Goal: Task Accomplishment & Management: Use online tool/utility

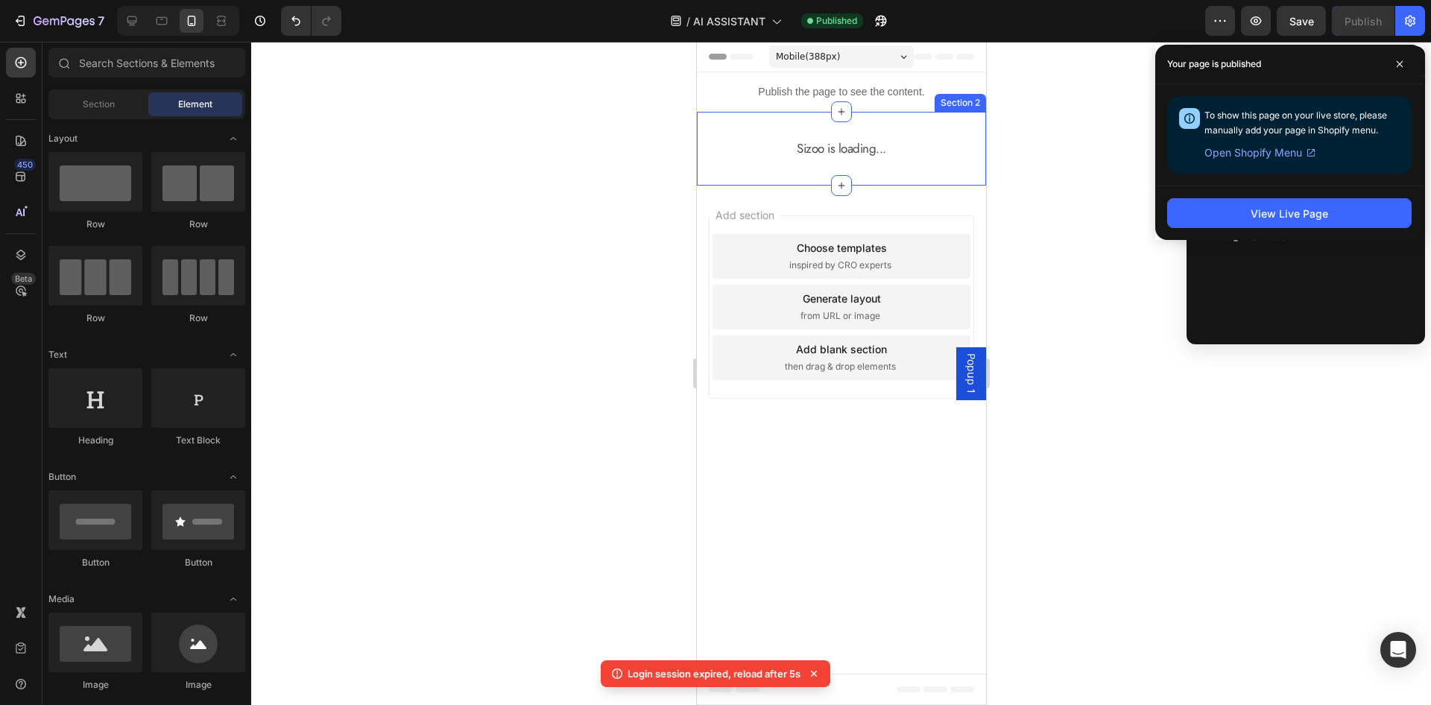
click at [801, 101] on div "Publish the page to see the content." at bounding box center [840, 92] width 289 height 40
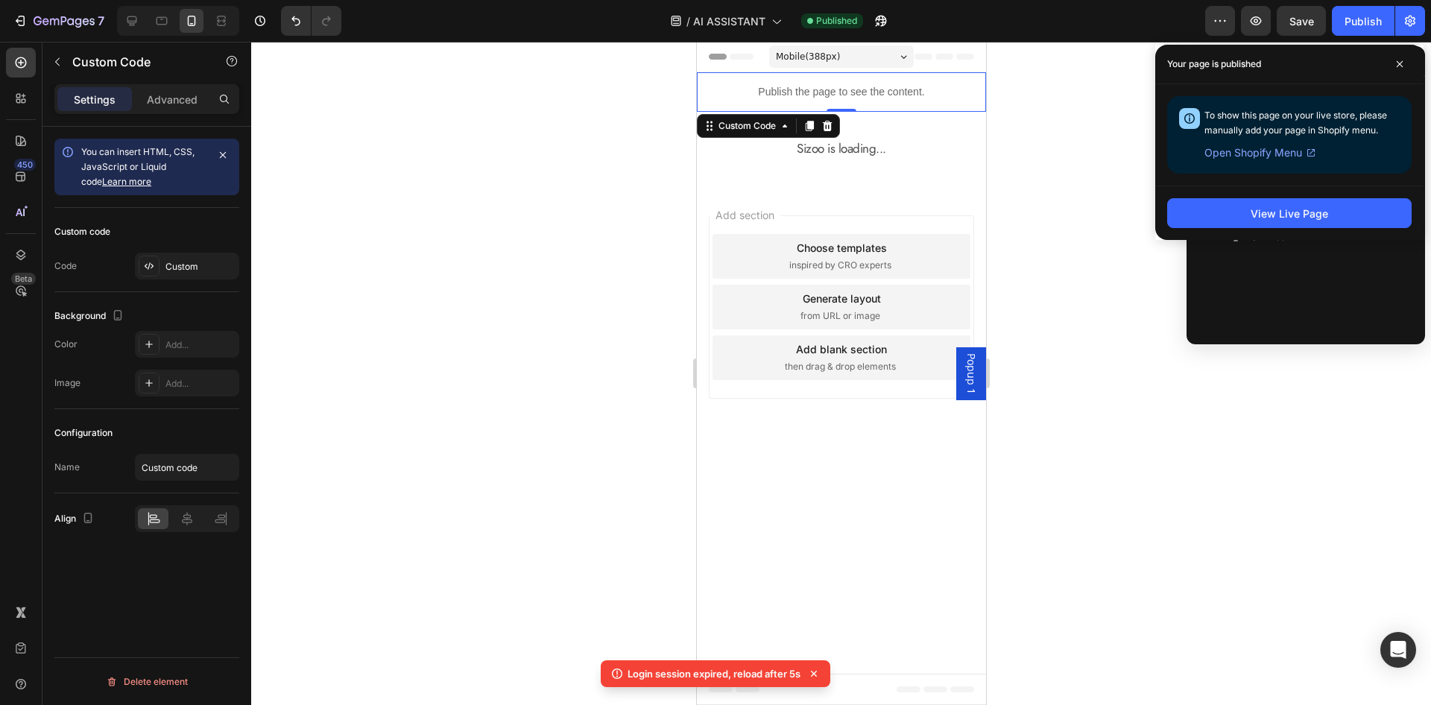
click at [801, 101] on div "Publish the page to see the content." at bounding box center [840, 92] width 289 height 40
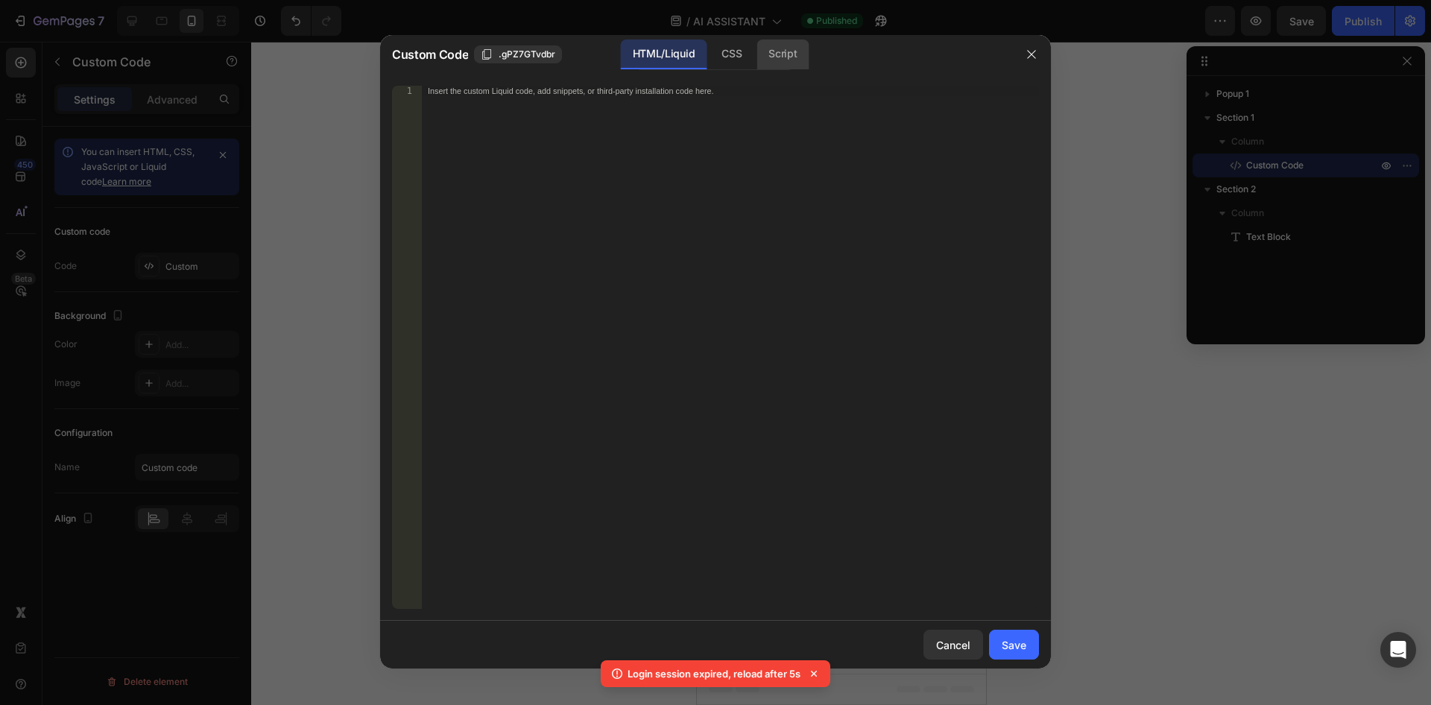
click at [767, 48] on div "Script" at bounding box center [783, 55] width 52 height 30
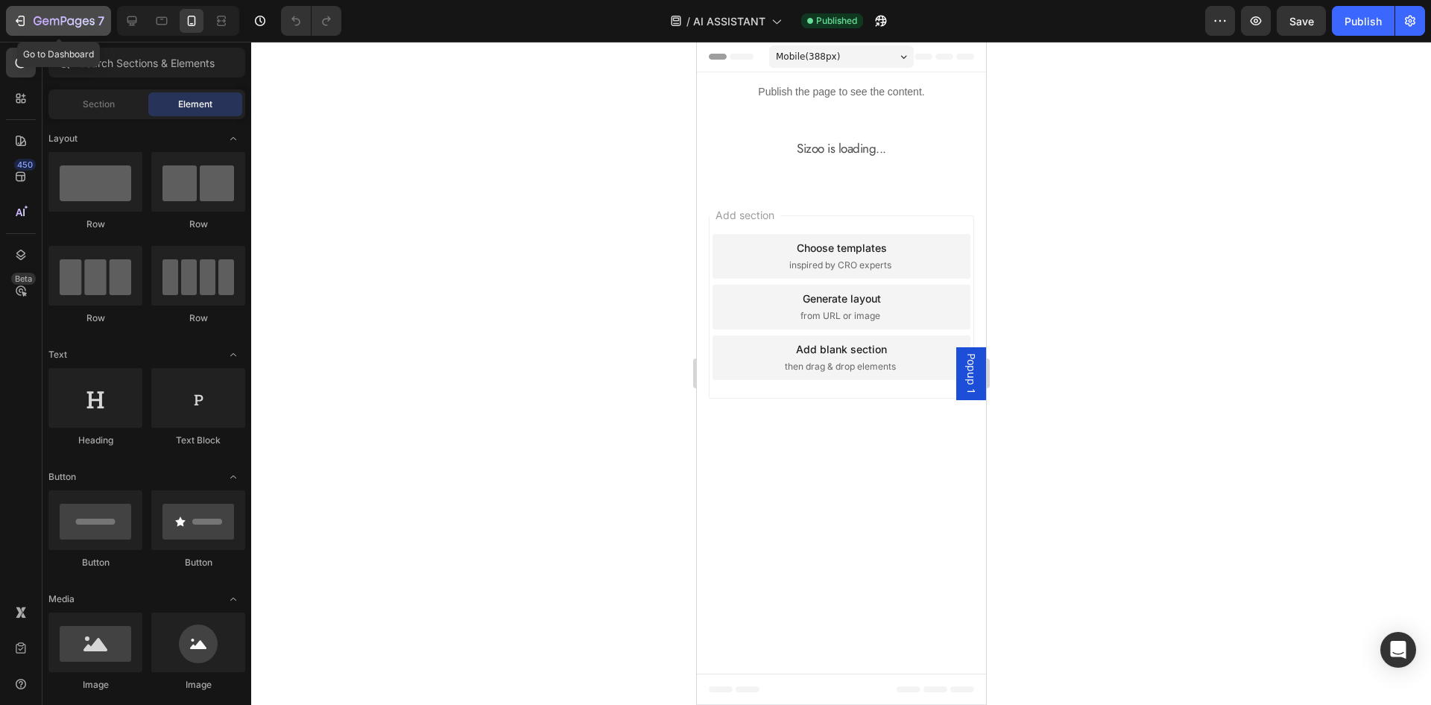
click at [95, 27] on div "7" at bounding box center [69, 21] width 71 height 18
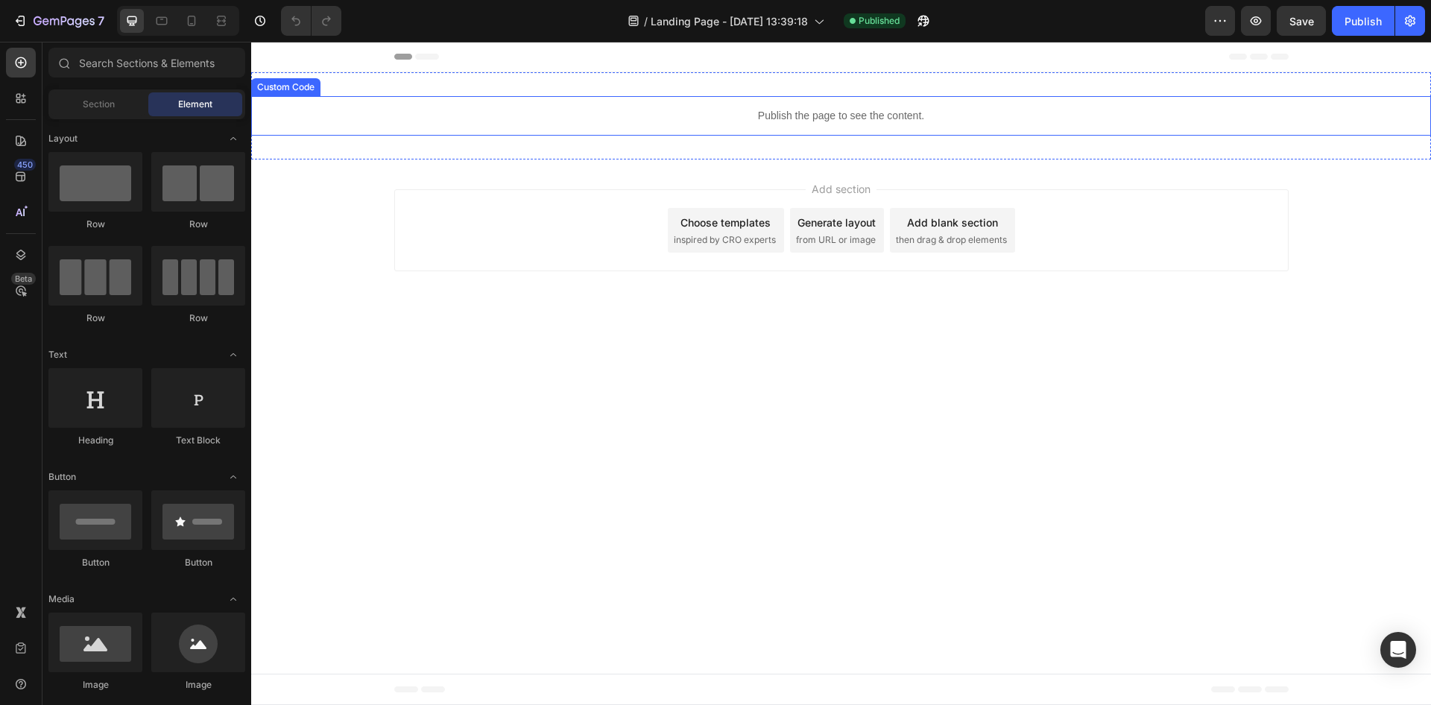
click at [803, 119] on p "Publish the page to see the content." at bounding box center [841, 116] width 1180 height 16
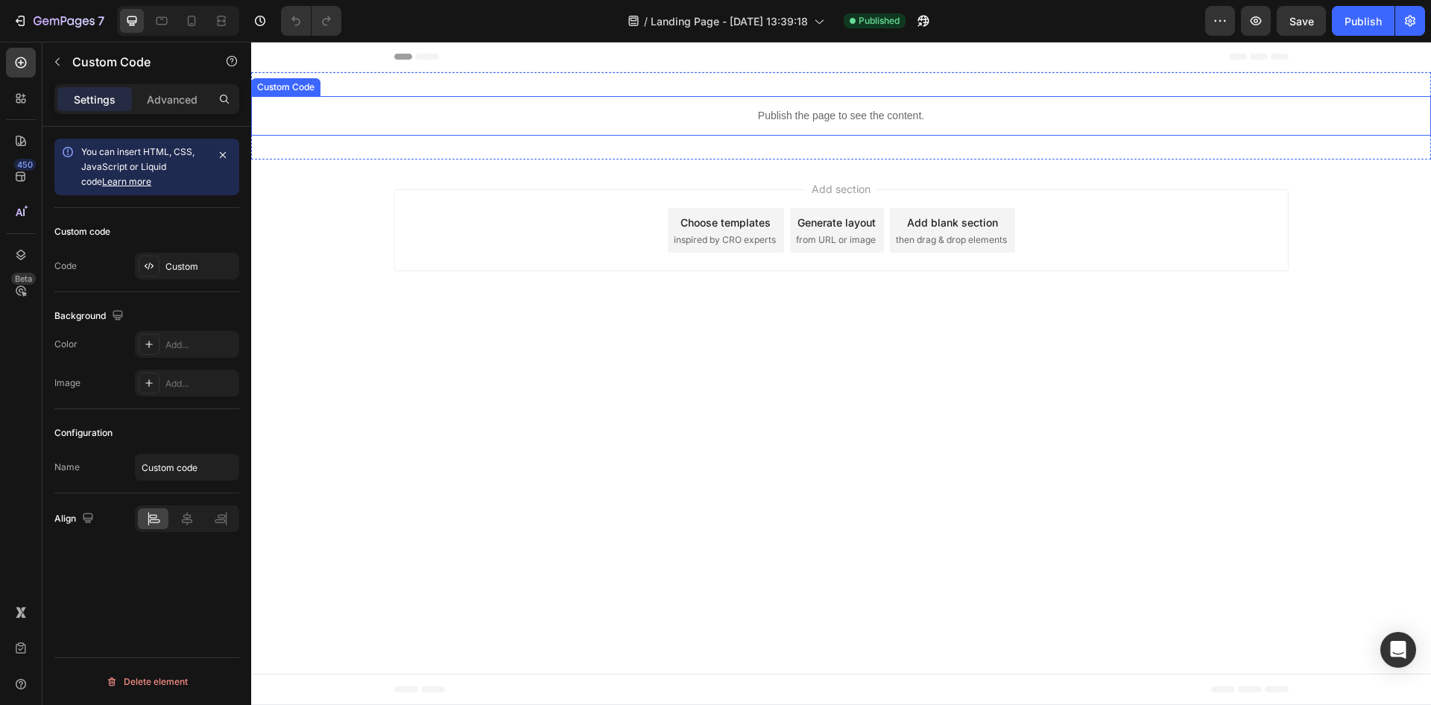
click at [803, 119] on p "Publish the page to see the content." at bounding box center [841, 116] width 1180 height 16
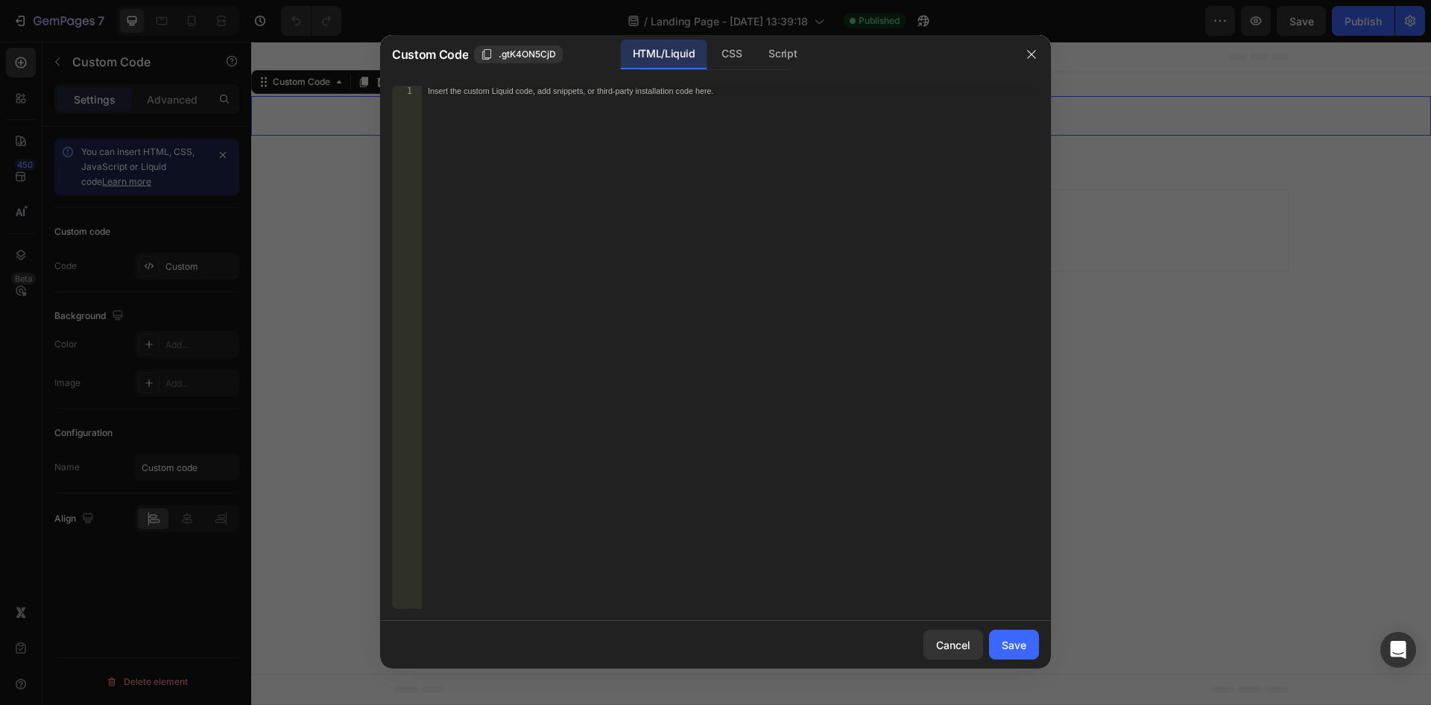
click at [749, 72] on div "Custom Code .gtK4ON5CjD HTML/Liquid CSS Script" at bounding box center [696, 54] width 632 height 39
click at [757, 67] on div "CSS" at bounding box center [783, 55] width 52 height 30
click at [793, 51] on div "Script" at bounding box center [783, 55] width 52 height 30
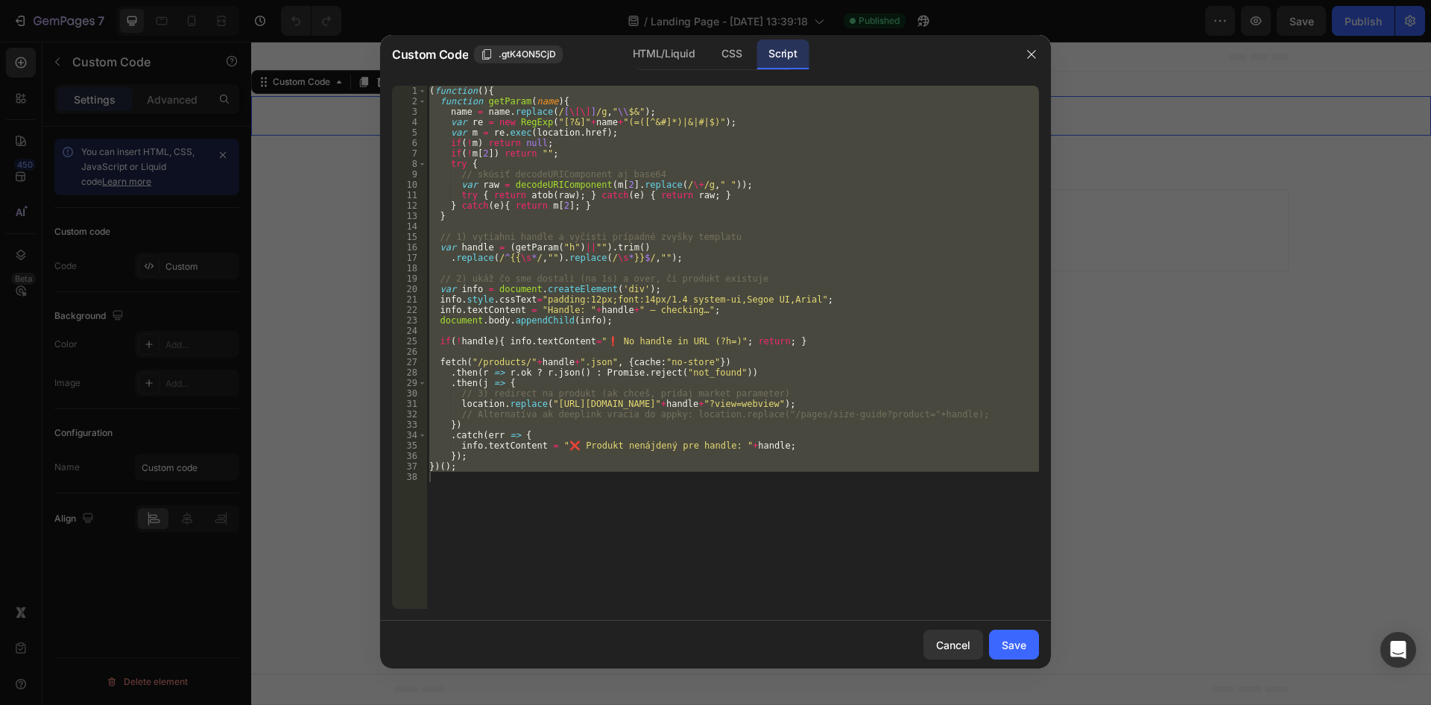
click at [555, 471] on div "( function ( ) { function getParam ( name ) { name = name . replace ( / [ \[\] …" at bounding box center [732, 347] width 613 height 523
drag, startPoint x: 571, startPoint y: 485, endPoint x: 231, endPoint y: -32, distance: 618.5
click at [426, 86] on div "( function ( ) { function getParam ( name ) { name = name . replace ( / [ \[\] …" at bounding box center [732, 347] width 613 height 523
type textarea "(function(){ function getParam(name){"
paste textarea
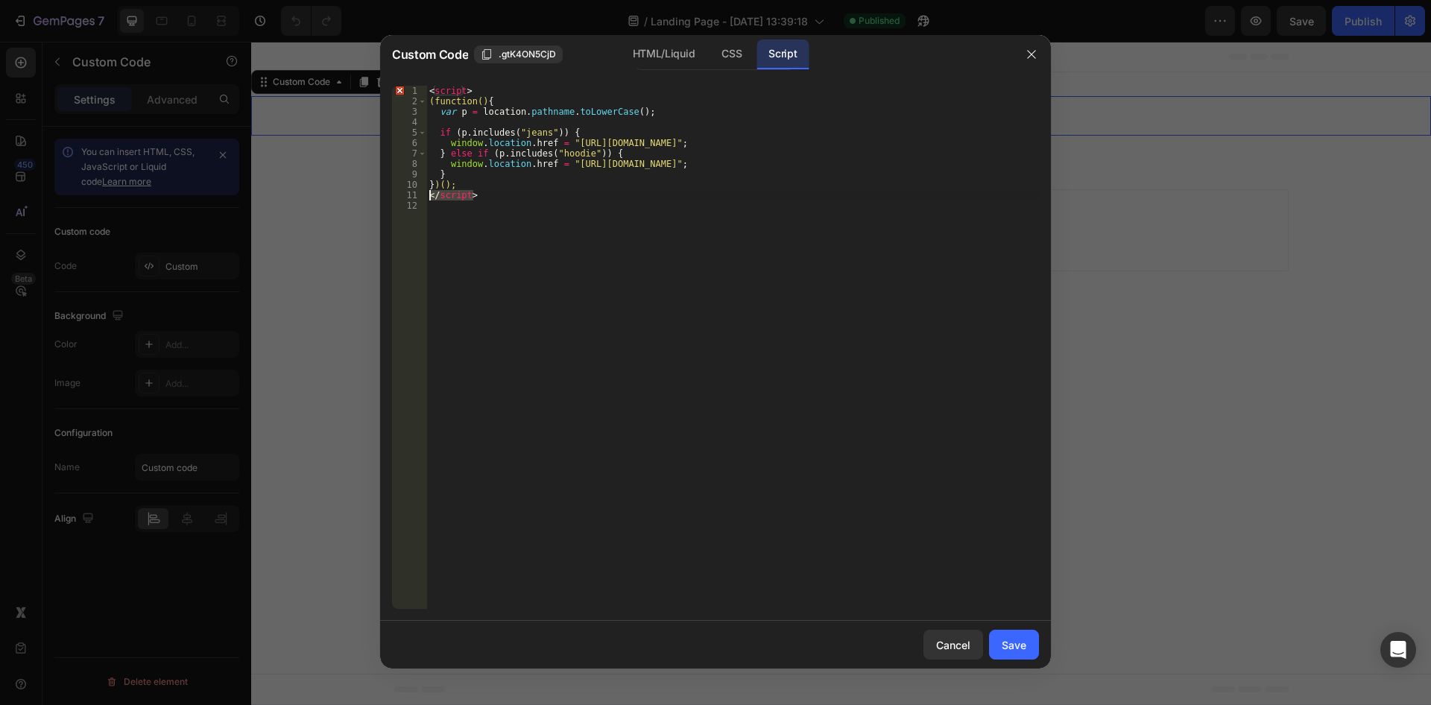
drag, startPoint x: 403, startPoint y: 198, endPoint x: 392, endPoint y: 198, distance: 11.2
click at [426, 198] on div "< script > (function() { var p = location . pathname . toLowerCase ( ) ; if ( p…" at bounding box center [732, 347] width 613 height 523
type textarea "</script>"
drag, startPoint x: 485, startPoint y: 91, endPoint x: 410, endPoint y: 88, distance: 74.6
click at [426, 88] on div "< script > (function() { var p = location . pathname . toLowerCase ( ) ; if ( p…" at bounding box center [732, 347] width 613 height 523
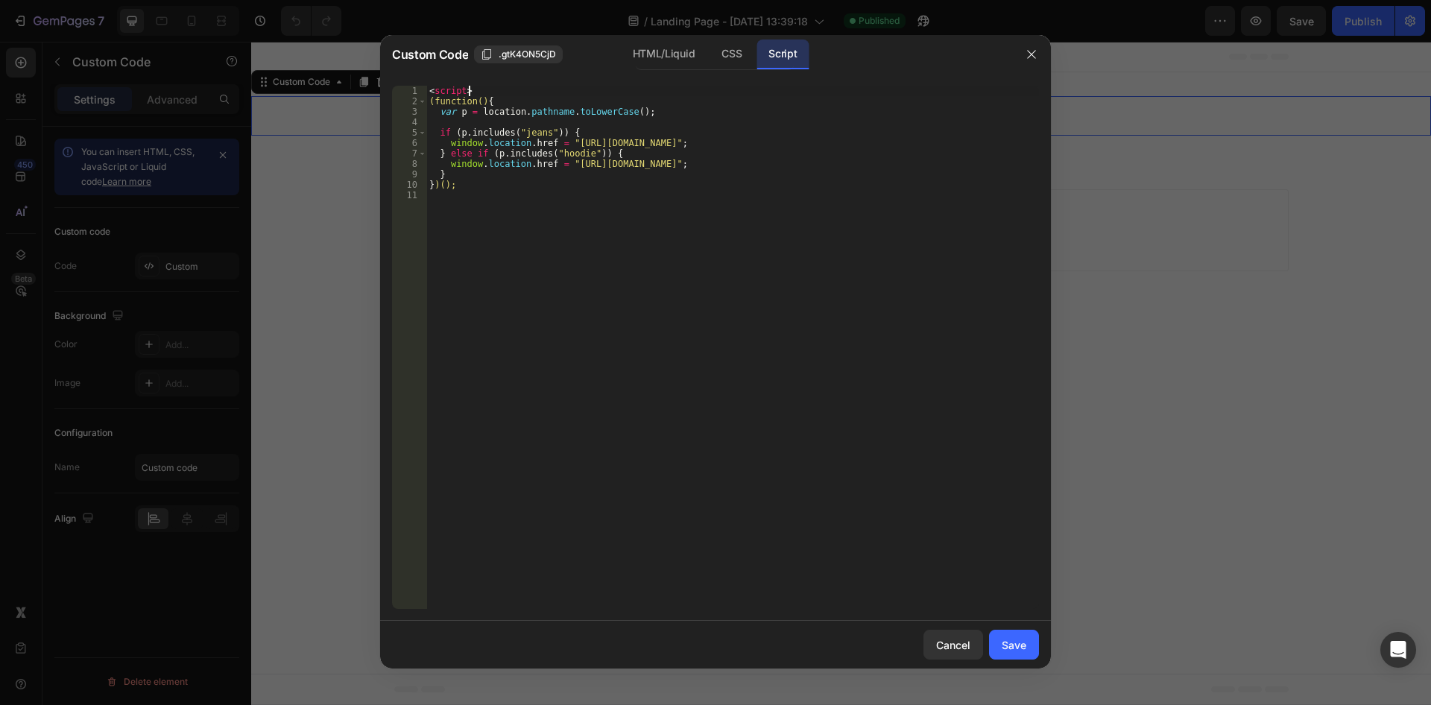
type textarea "<script>"
click at [427, 104] on div "(function() { var p = location . pathname . toLowerCase ( ) ; if ( p . includes…" at bounding box center [732, 358] width 613 height 544
type textarea "(function(){"
click at [1006, 644] on div "Save" at bounding box center [1014, 645] width 25 height 16
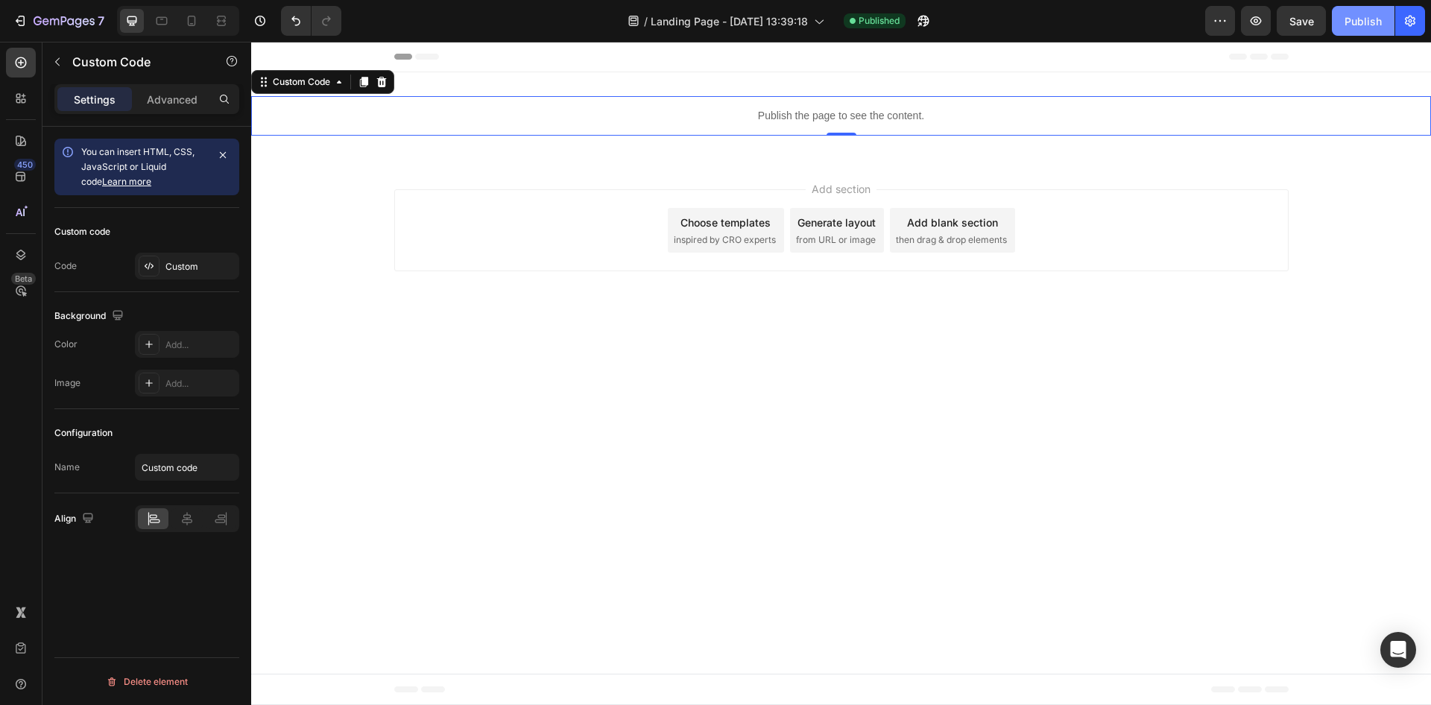
click at [1360, 22] on div "Publish" at bounding box center [1363, 21] width 37 height 16
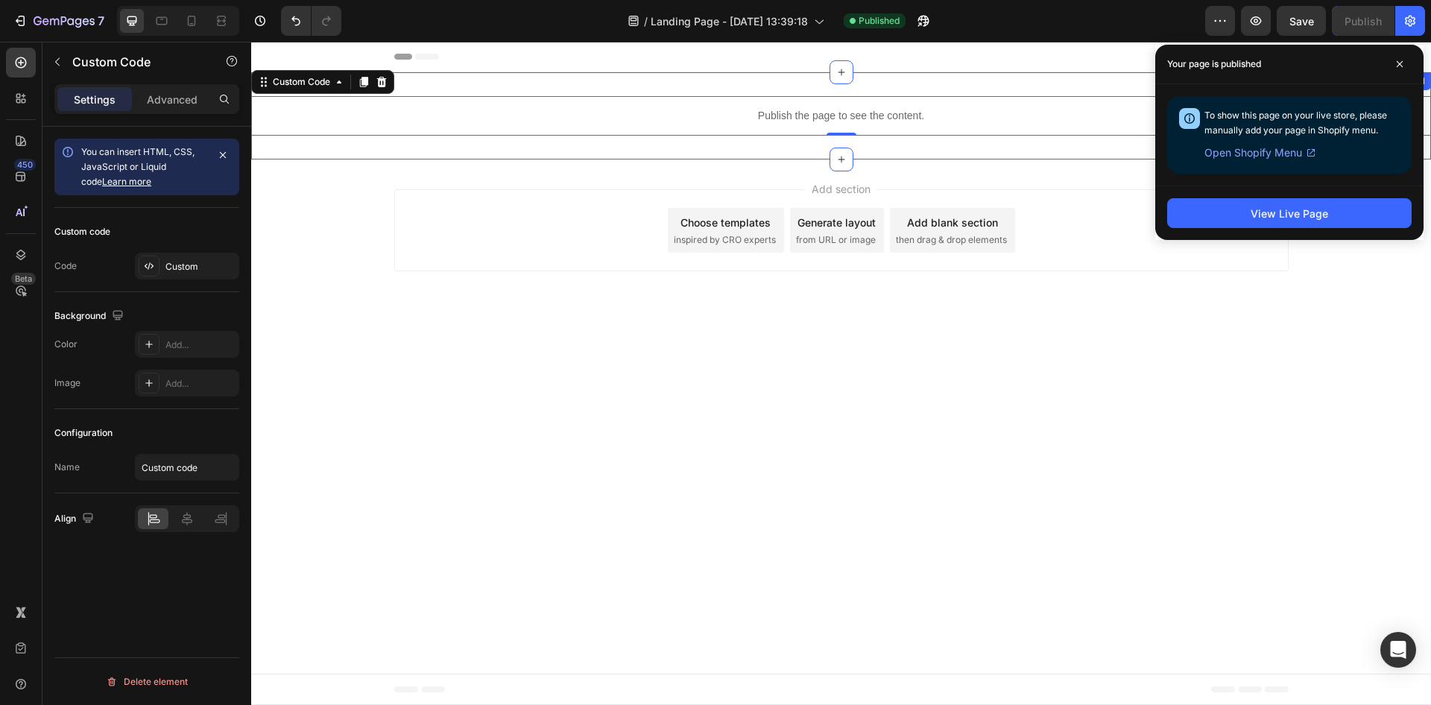
click at [525, 98] on div "Publish the page to see the content." at bounding box center [841, 116] width 1180 height 40
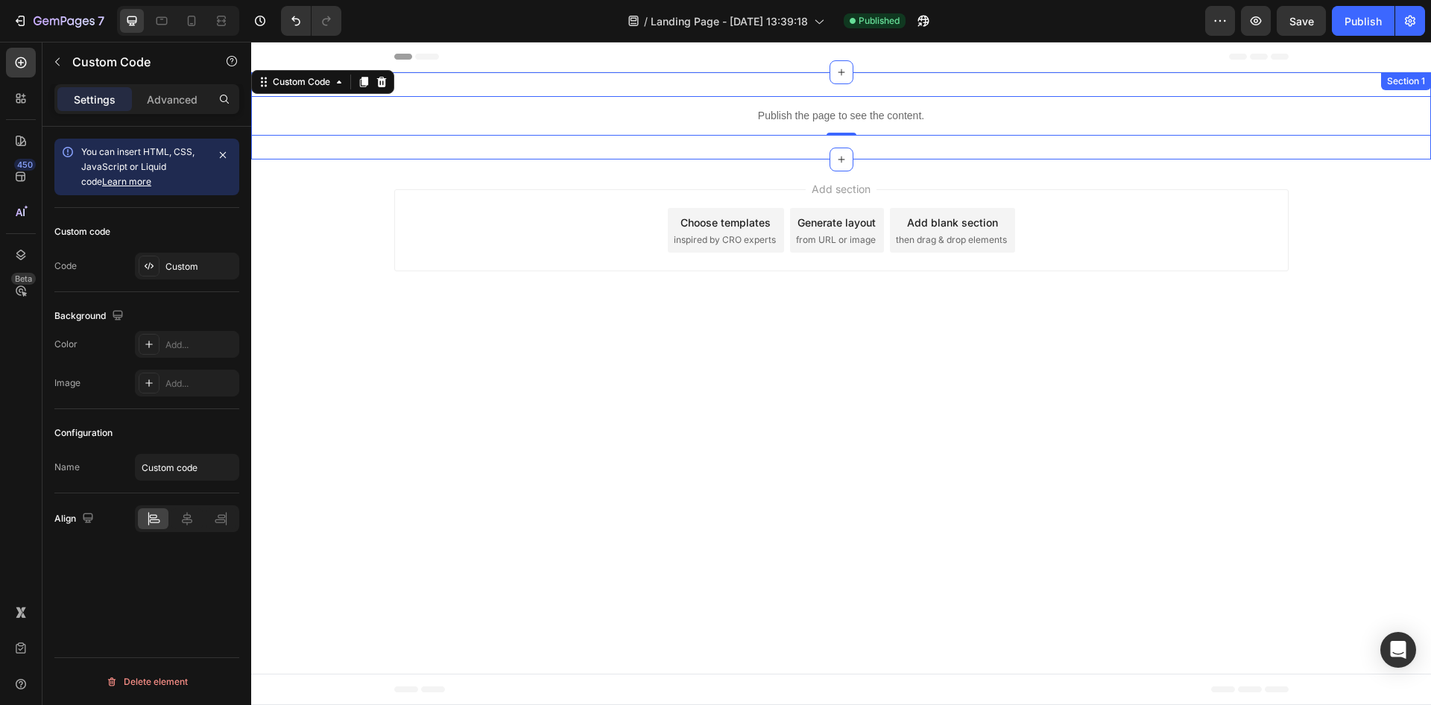
click at [589, 118] on p "Publish the page to see the content." at bounding box center [841, 116] width 1180 height 16
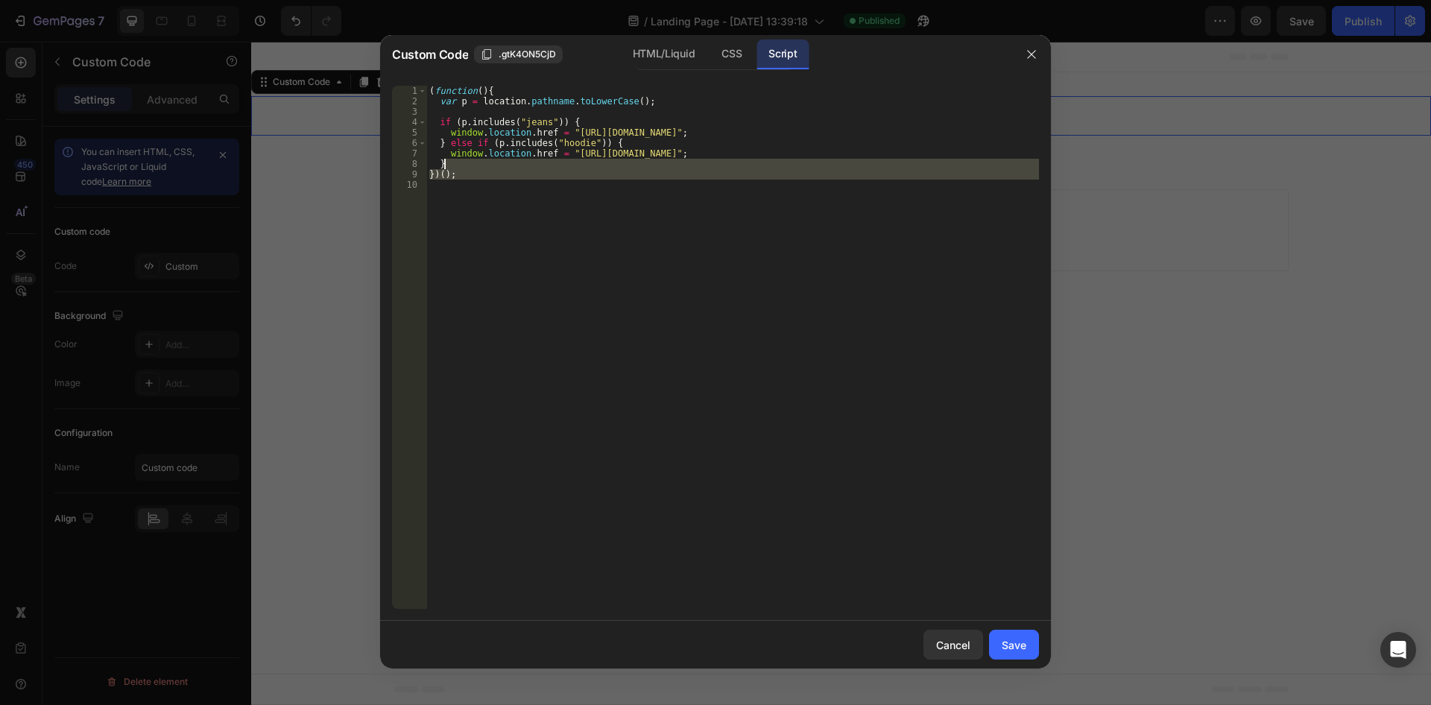
drag, startPoint x: 473, startPoint y: 138, endPoint x: 380, endPoint y: 17, distance: 152.6
click at [426, 86] on div "( function ( ) { var p = location . pathname . toLowerCase ( ) ; if ( p . inclu…" at bounding box center [732, 347] width 613 height 523
type textarea "(function(){ var p = location.pathname.toLowerCase();"
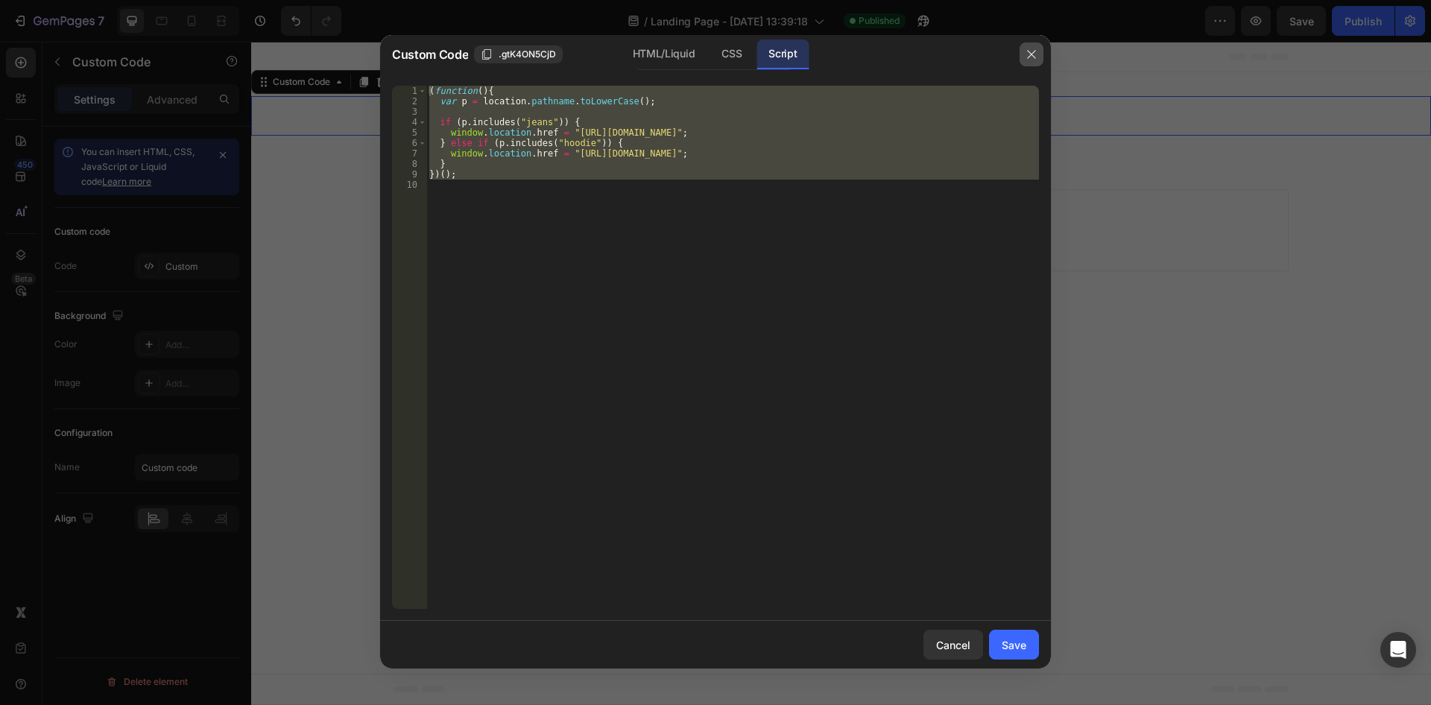
click at [1028, 52] on icon "button" at bounding box center [1032, 54] width 12 height 12
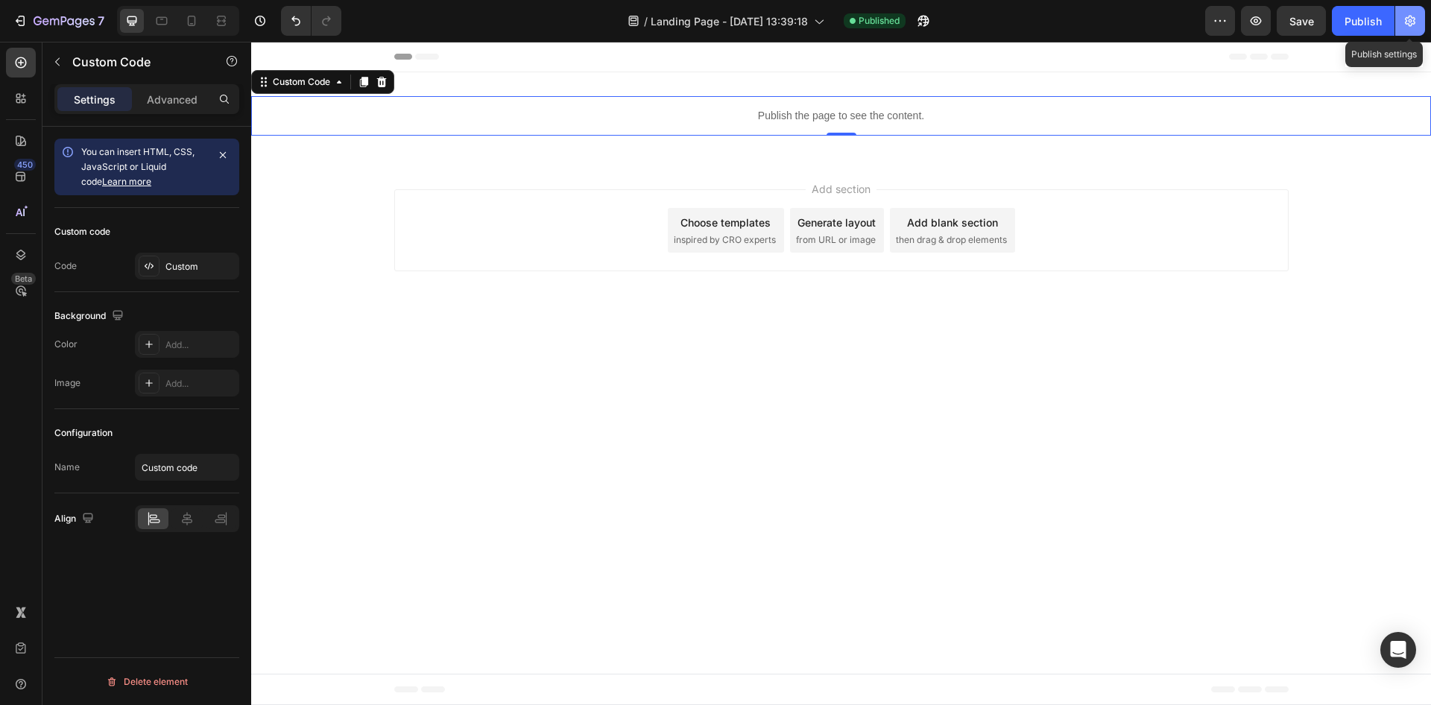
click at [1411, 22] on icon "button" at bounding box center [1410, 21] width 10 height 11
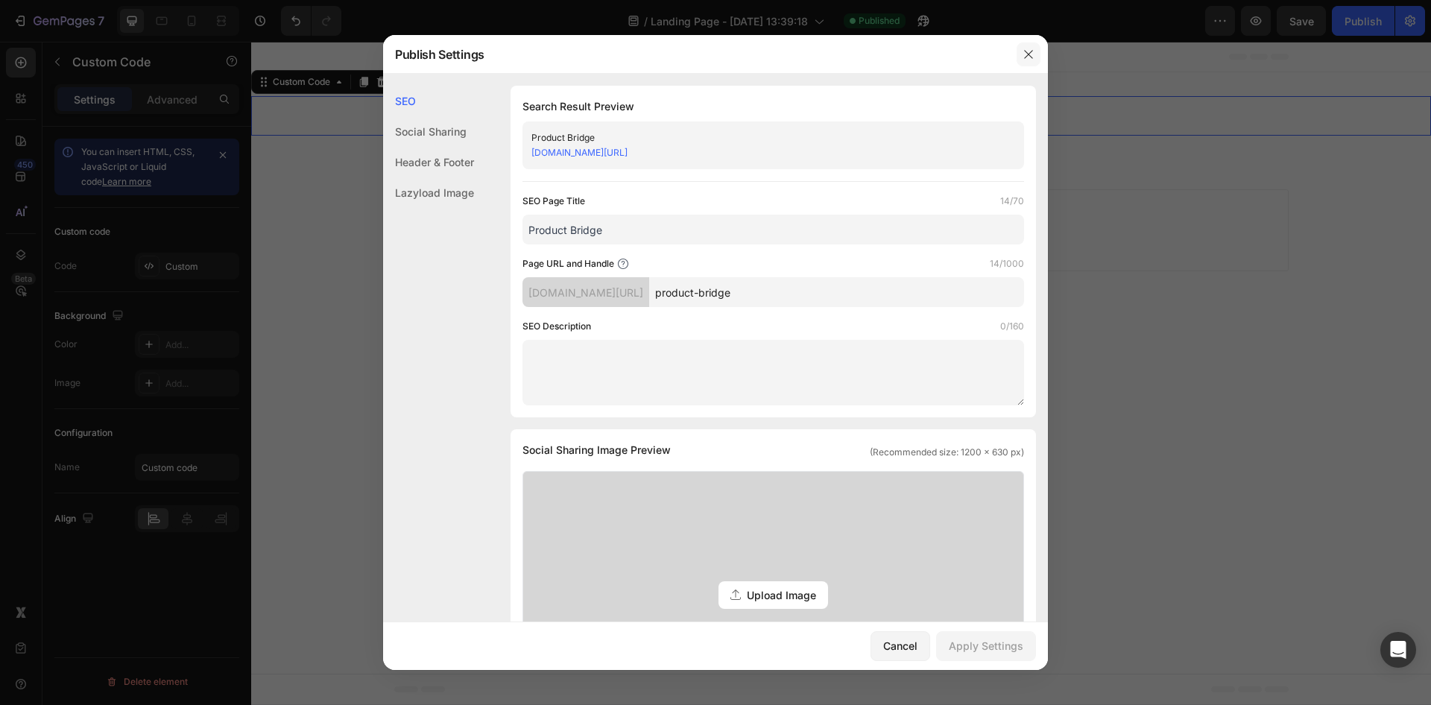
click at [1024, 46] on button "button" at bounding box center [1029, 54] width 24 height 24
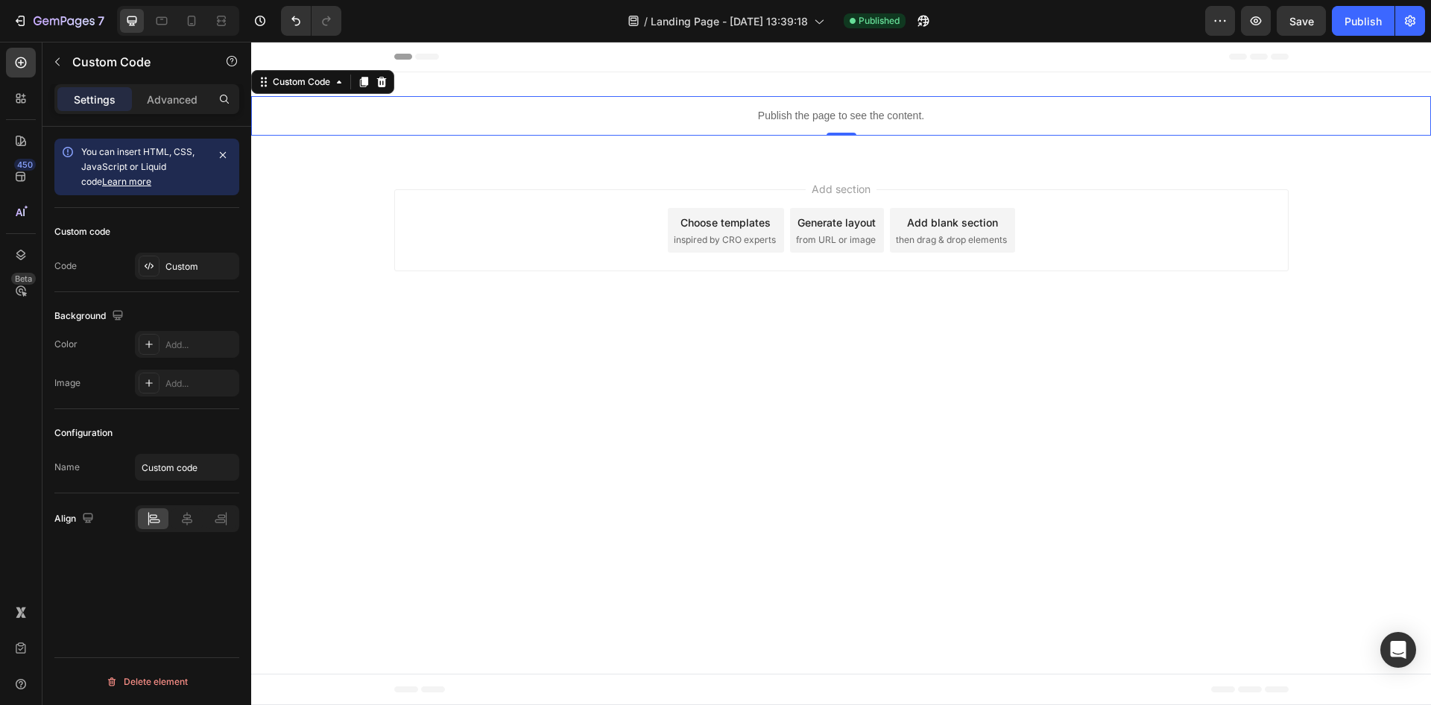
click at [729, 115] on p "Publish the page to see the content." at bounding box center [841, 116] width 1180 height 16
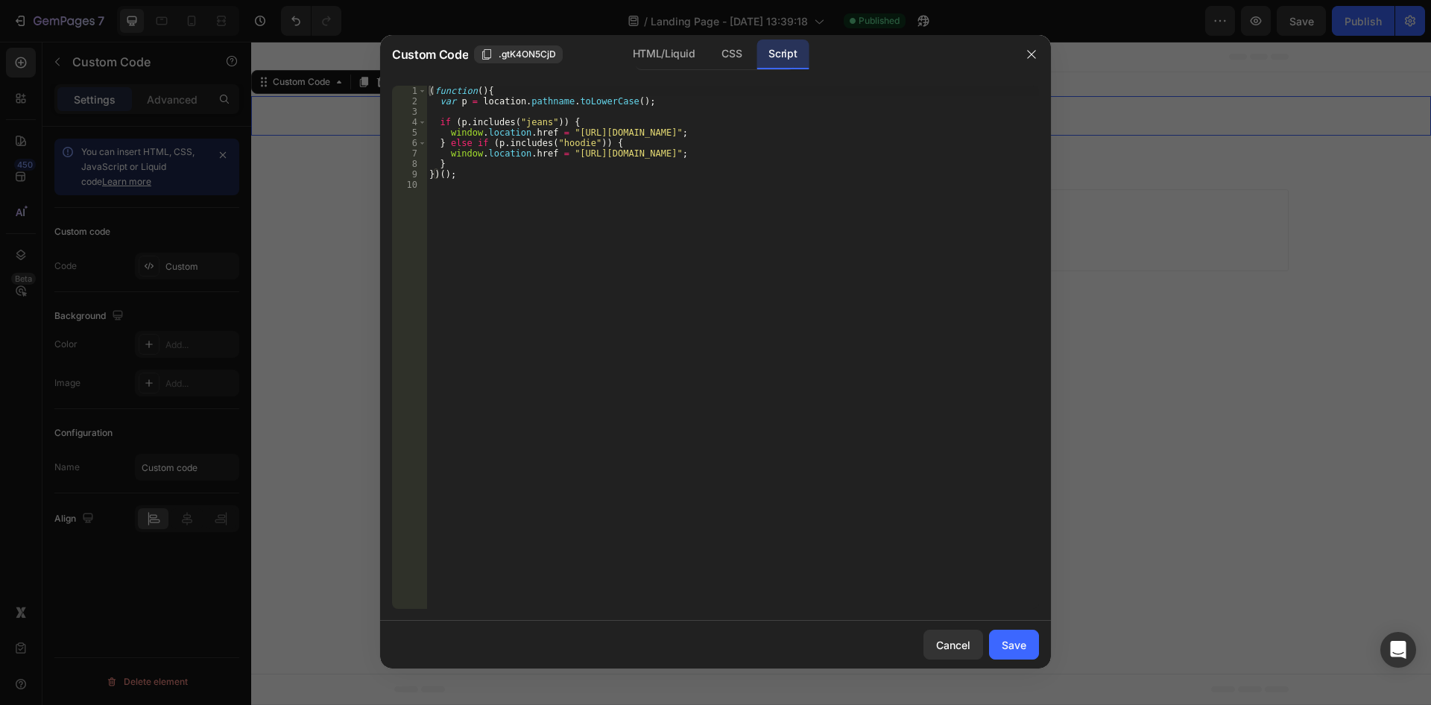
click at [725, 404] on div "( function ( ) { var p = location . pathname . toLowerCase ( ) ; if ( p . inclu…" at bounding box center [732, 358] width 613 height 544
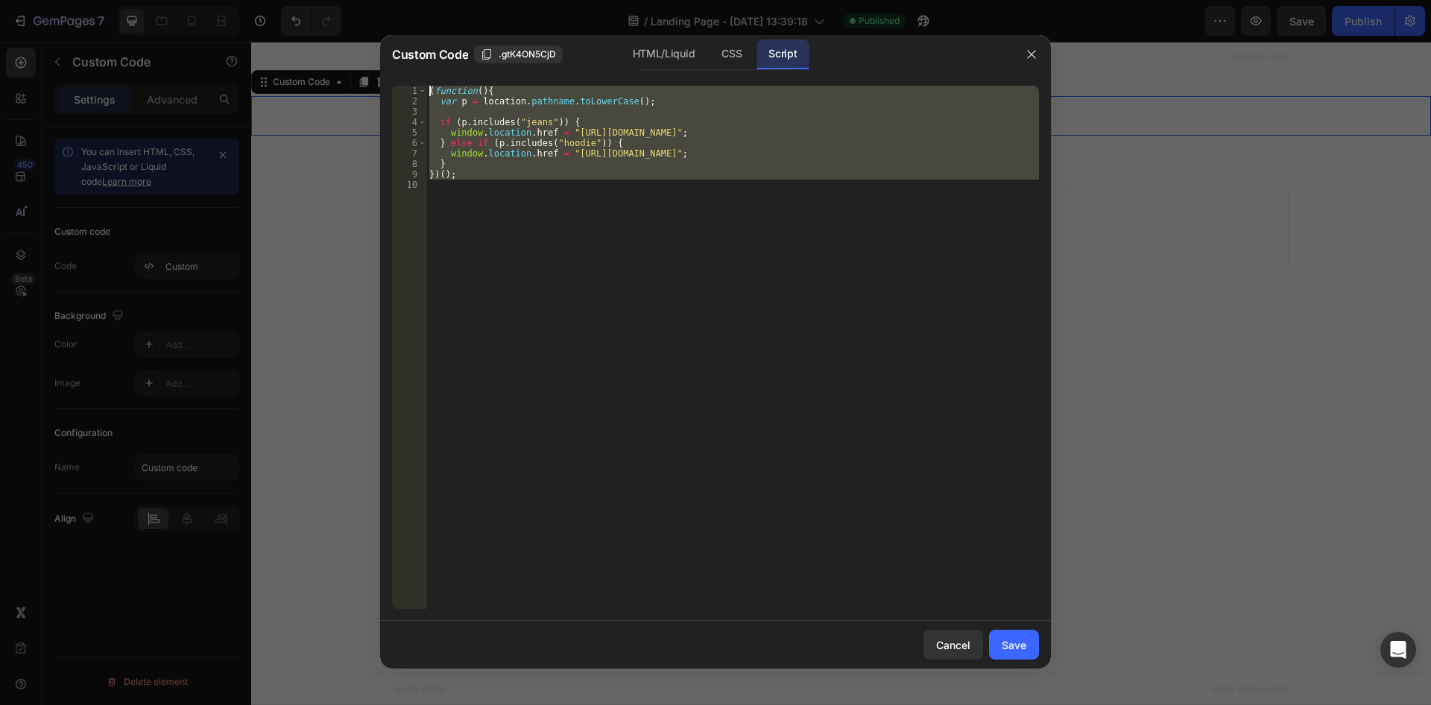
drag, startPoint x: 713, startPoint y: 429, endPoint x: 281, endPoint y: -28, distance: 628.7
click at [426, 86] on div "( function ( ) { var p = location . pathname . toLowerCase ( ) ; if ( p . inclu…" at bounding box center [732, 347] width 613 height 523
type textarea "(function(){ var p = location.pathname.toLowerCase();"
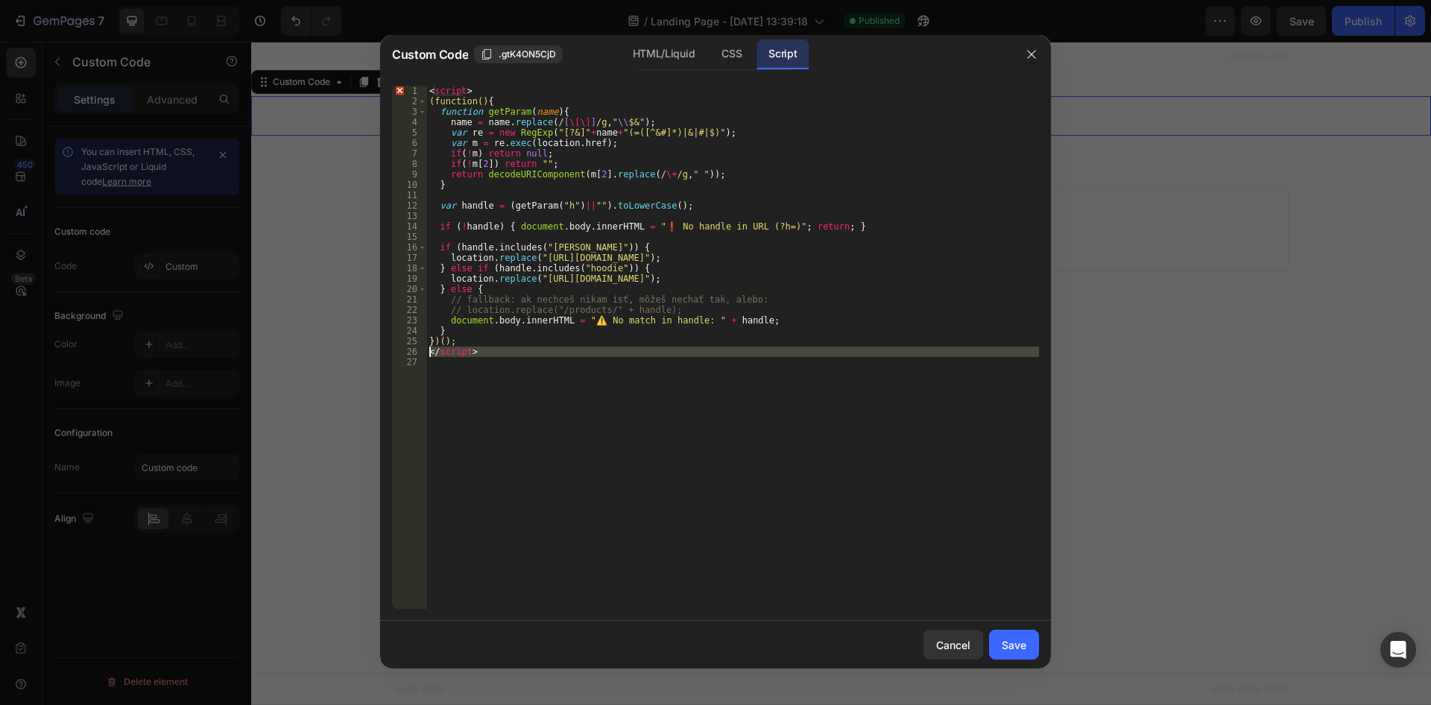
drag, startPoint x: 492, startPoint y: 358, endPoint x: 415, endPoint y: 350, distance: 77.2
click at [426, 350] on div "< script > (function() { function getParam ( name ) { name = name . replace ( /…" at bounding box center [732, 347] width 613 height 523
type textarea "</script>"
click at [404, 85] on div "})(); 1 2 3 4 5 6 7 8 9 10 11 12 13 14 15 16 17 18 19 20 21 22 23 24 25 < scrip…" at bounding box center [715, 347] width 671 height 547
click at [450, 89] on div "< script > (function() { function getParam ( name ) { name = name . replace ( /…" at bounding box center [732, 358] width 613 height 544
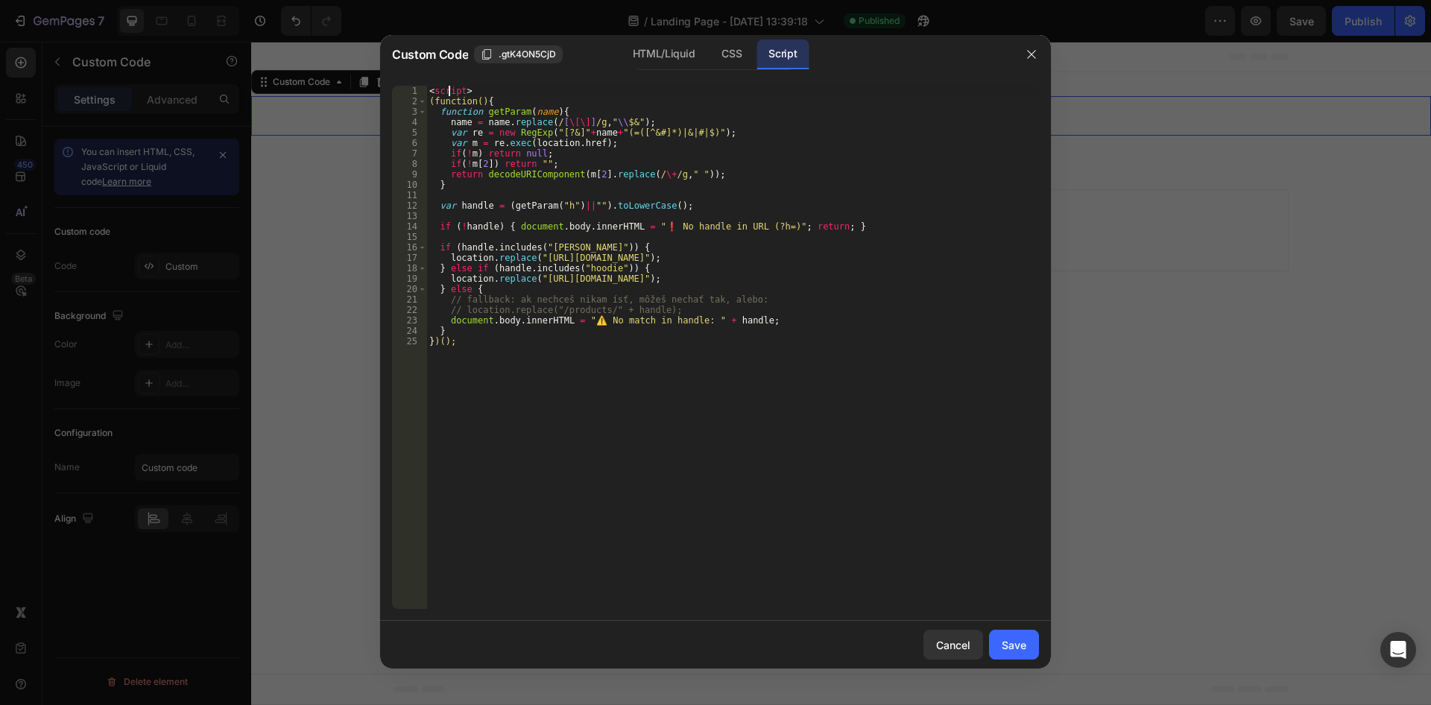
click at [450, 89] on div "< script > (function() { function getParam ( name ) { name = name . replace ( /…" at bounding box center [732, 358] width 613 height 544
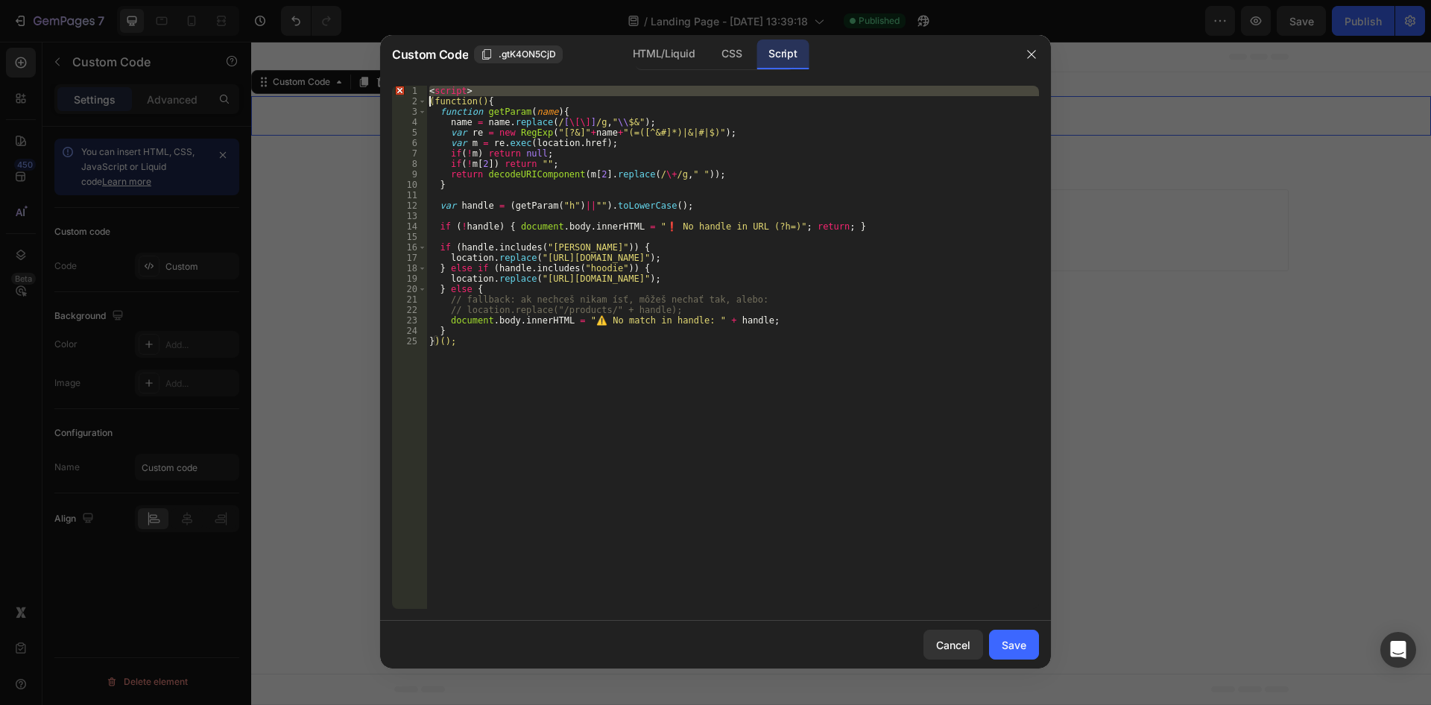
click at [440, 83] on div "<script> (function(){ 1 2 3 4 5 6 7 8 9 10 11 12 13 14 15 16 17 18 19 20 21 22 …" at bounding box center [715, 347] width 671 height 547
click at [470, 89] on div "< script > (function() { function getParam ( name ) { name = name . replace ( /…" at bounding box center [732, 347] width 613 height 523
type textarea "<script>"
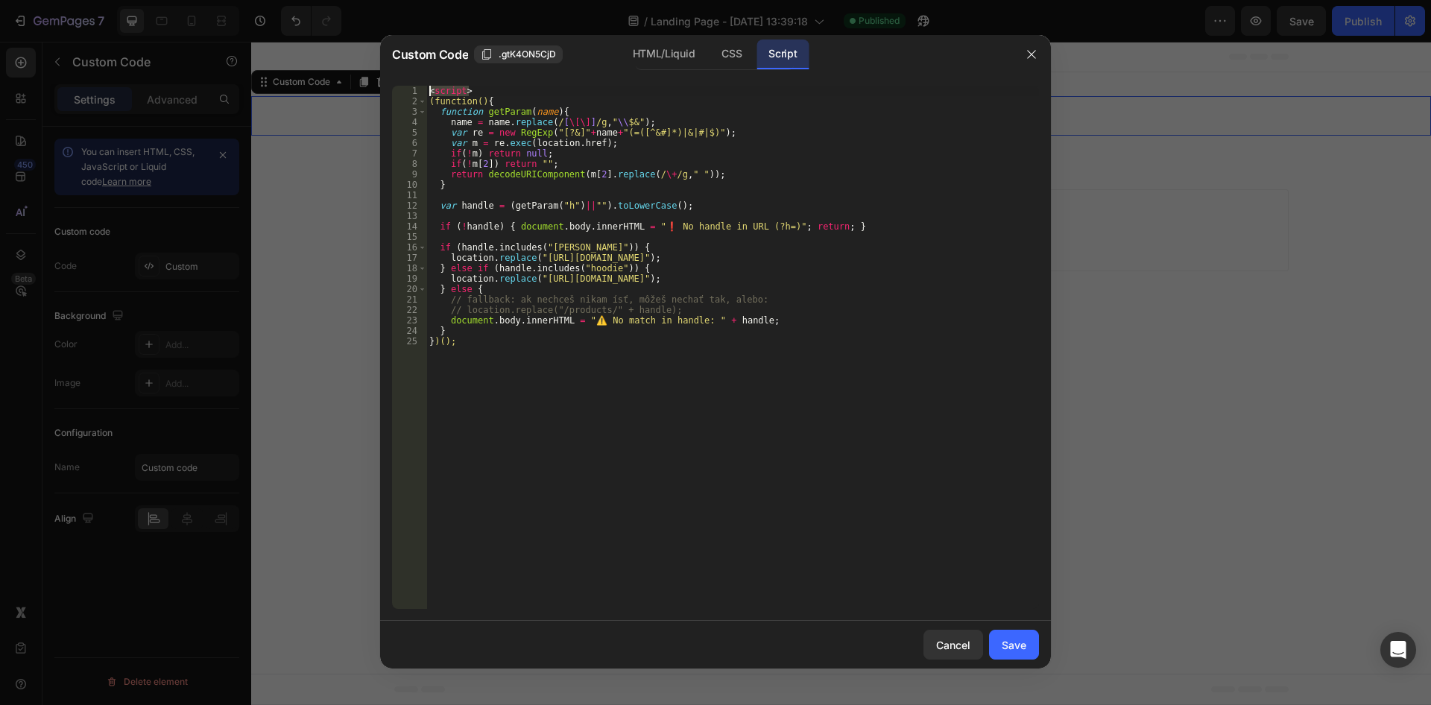
drag, startPoint x: 474, startPoint y: 93, endPoint x: 430, endPoint y: 92, distance: 44.0
click at [430, 92] on div "< script > (function() { function getParam ( name ) { name = name . replace ( /…" at bounding box center [732, 358] width 613 height 544
click at [437, 104] on div "(function() { function getParam ( name ) { name = name . replace ( / [ \[\] ] /…" at bounding box center [732, 358] width 613 height 544
type textarea "(function(){"
click at [432, 102] on div "(function() { function getParam ( name ) { name = name . replace ( / [ \[\] ] /…" at bounding box center [732, 358] width 613 height 544
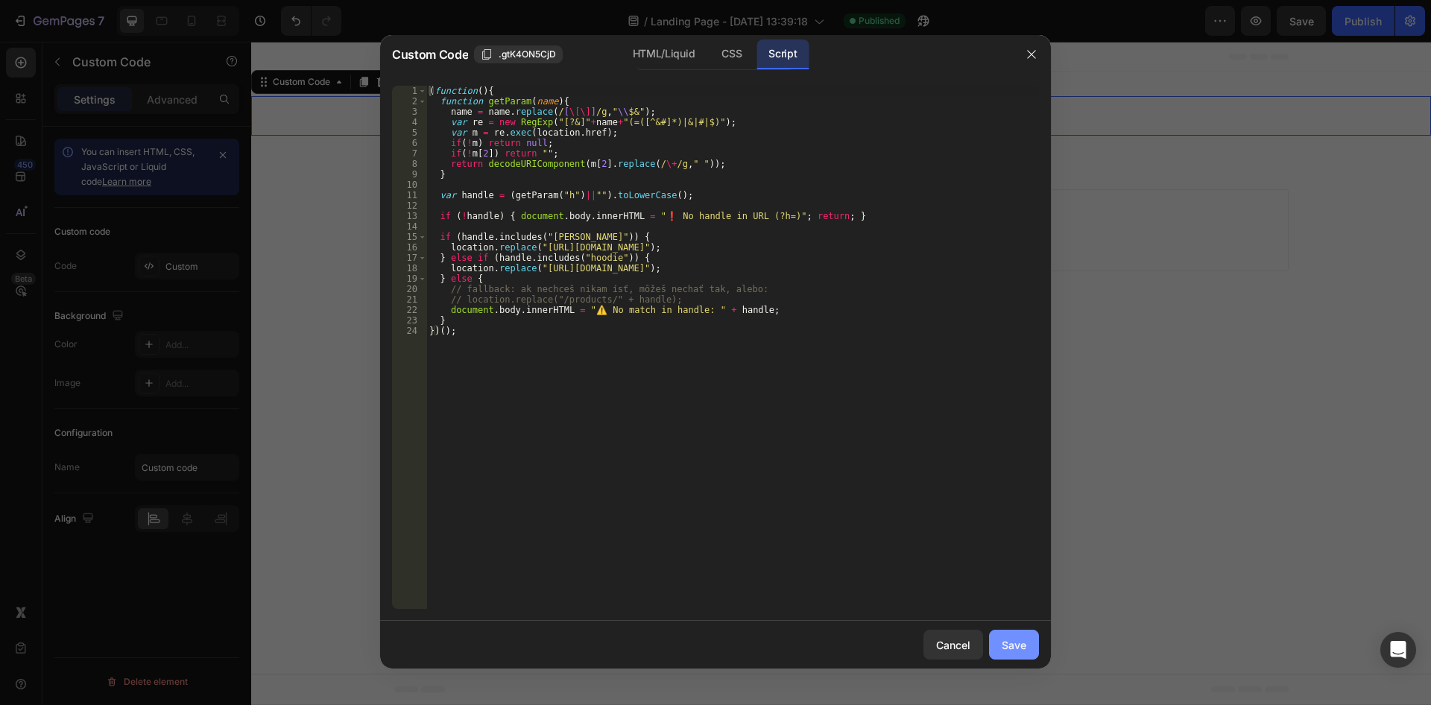
click at [990, 646] on button "Save" at bounding box center [1014, 645] width 50 height 30
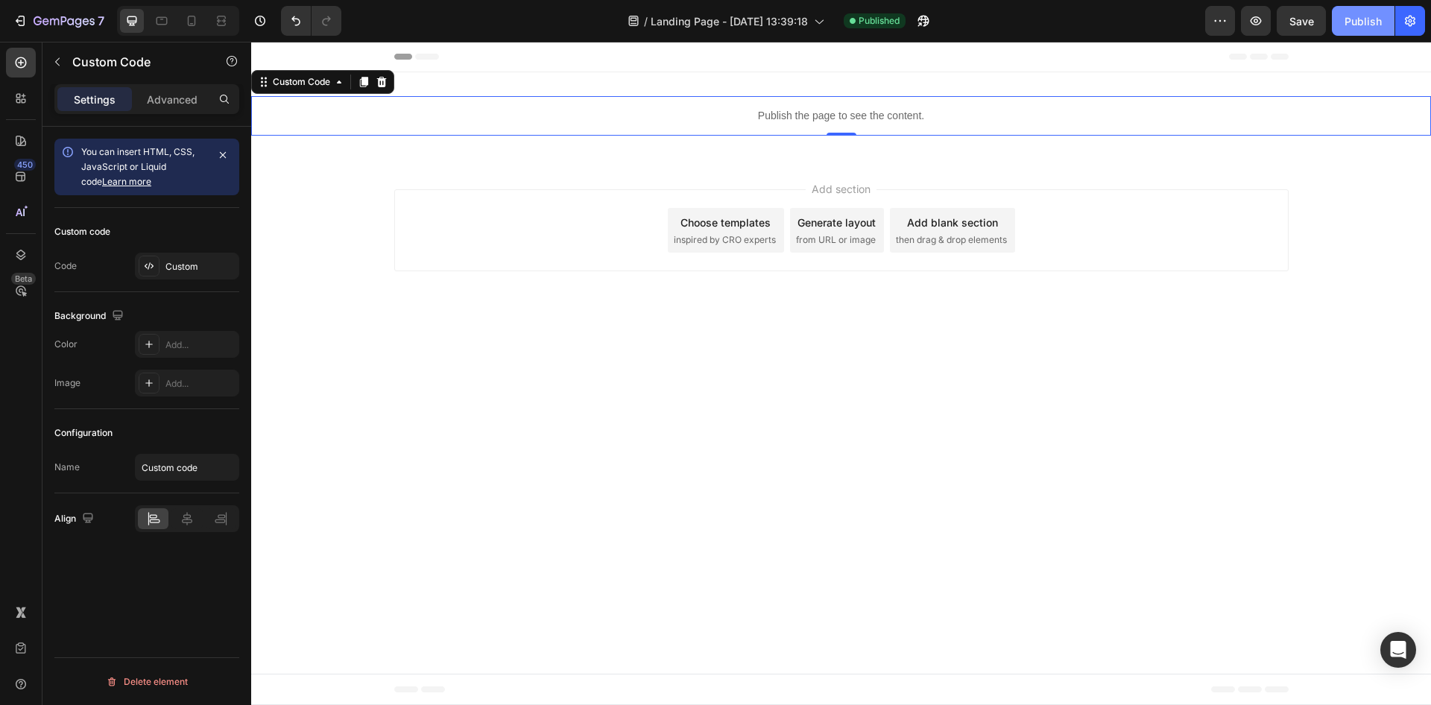
click at [1357, 18] on div "Publish" at bounding box center [1363, 21] width 37 height 16
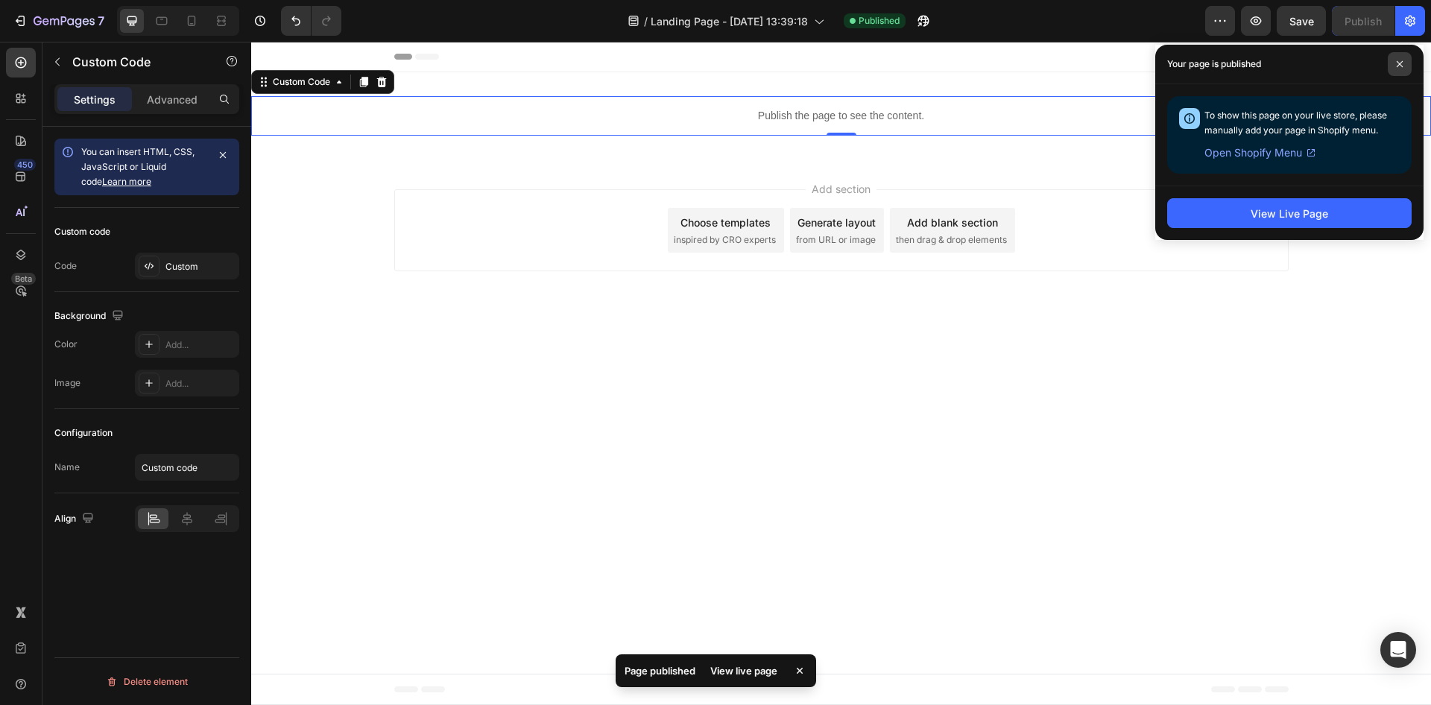
click at [1401, 70] on span at bounding box center [1400, 64] width 24 height 24
